Goal: Transaction & Acquisition: Purchase product/service

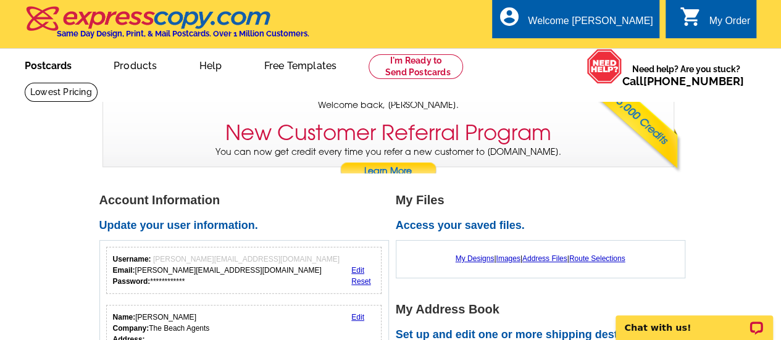
click at [48, 60] on link "Postcards" at bounding box center [48, 64] width 86 height 29
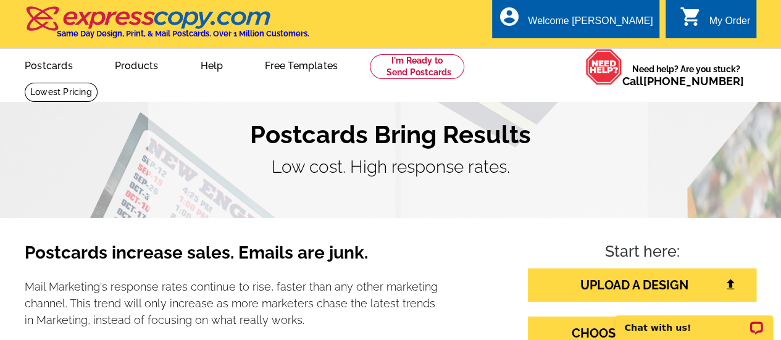
scroll to position [147, 0]
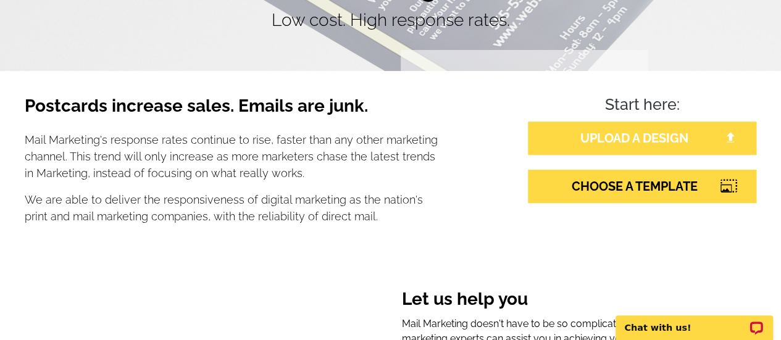
click at [621, 132] on link "UPLOAD A DESIGN" at bounding box center [642, 138] width 229 height 33
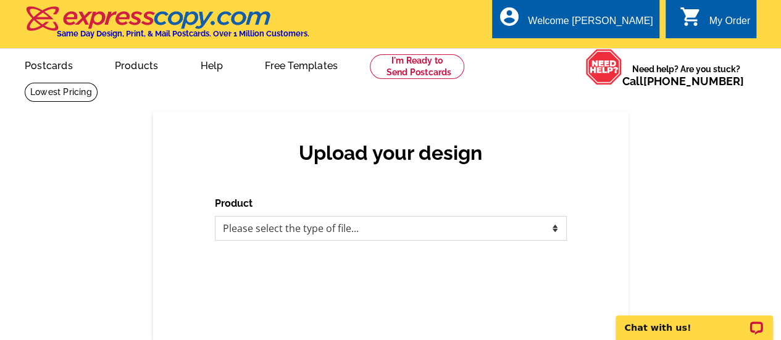
click at [455, 230] on select "Please select the type of file... Postcards Business Cards Letters and flyers G…" at bounding box center [391, 228] width 352 height 25
select select "1"
click at [215, 217] on select "Please select the type of file... Postcards Business Cards Letters and flyers G…" at bounding box center [391, 228] width 352 height 25
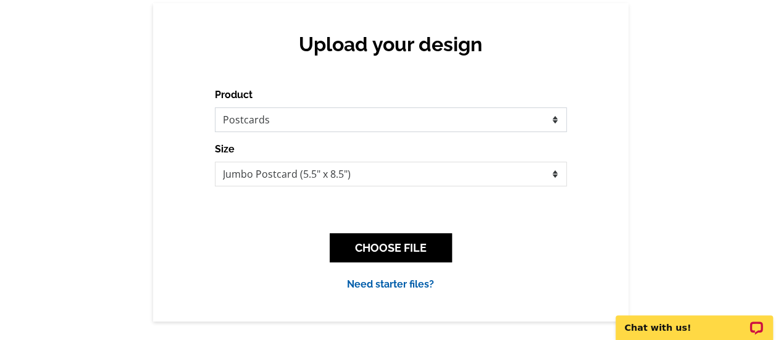
scroll to position [109, 0]
click at [463, 175] on select "Jumbo Postcard (5.5" x 8.5") Regular Postcard (4.25" x 5.6") Panoramic Postcard…" at bounding box center [391, 173] width 352 height 25
